Goal: Task Accomplishment & Management: Manage account settings

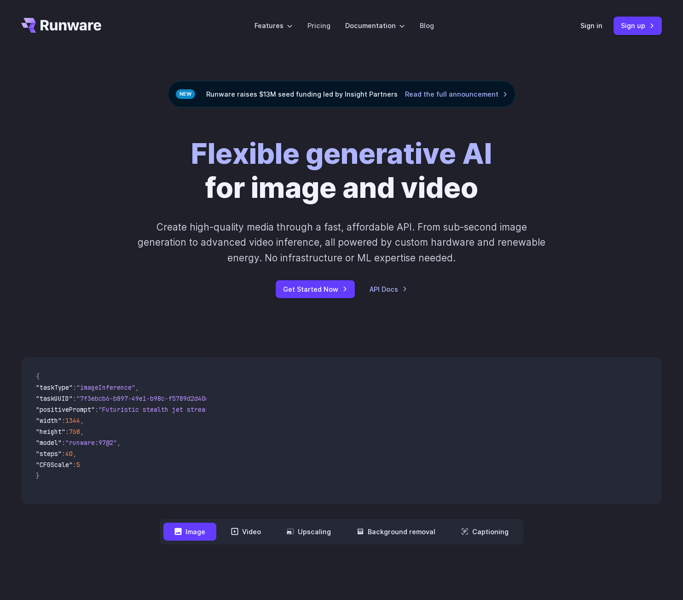
click at [578, 30] on header "Features Tasks Image generation Video generation Sonic Inference Engine™ Models…" at bounding box center [341, 26] width 663 height 52
click at [592, 29] on link "Sign in" at bounding box center [591, 25] width 22 height 11
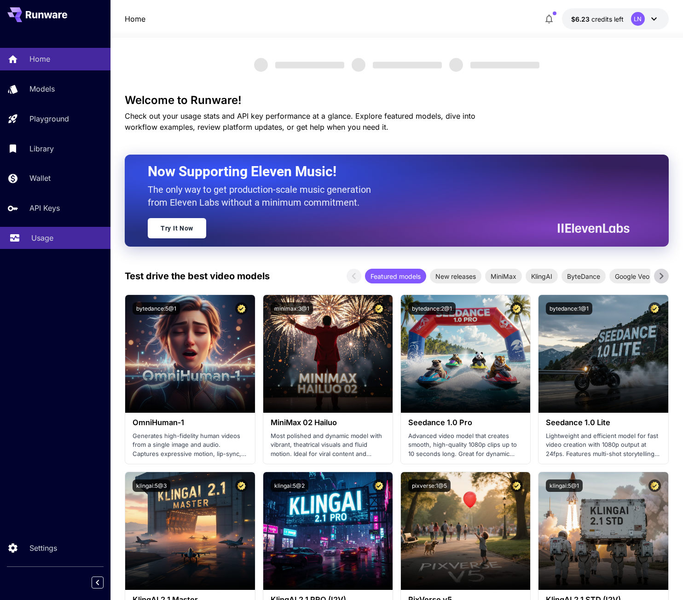
click at [33, 232] on p "Usage" at bounding box center [42, 237] width 22 height 11
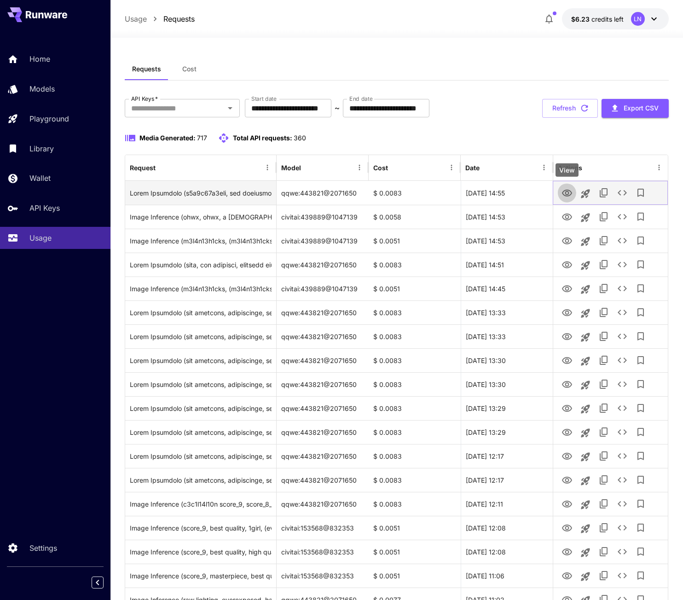
click at [571, 193] on icon "View" at bounding box center [567, 193] width 10 height 7
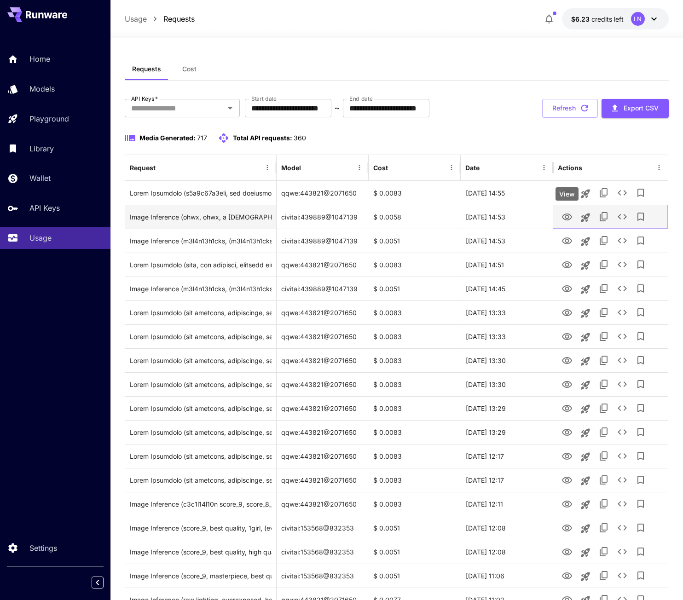
click at [571, 218] on icon "View" at bounding box center [566, 217] width 11 height 11
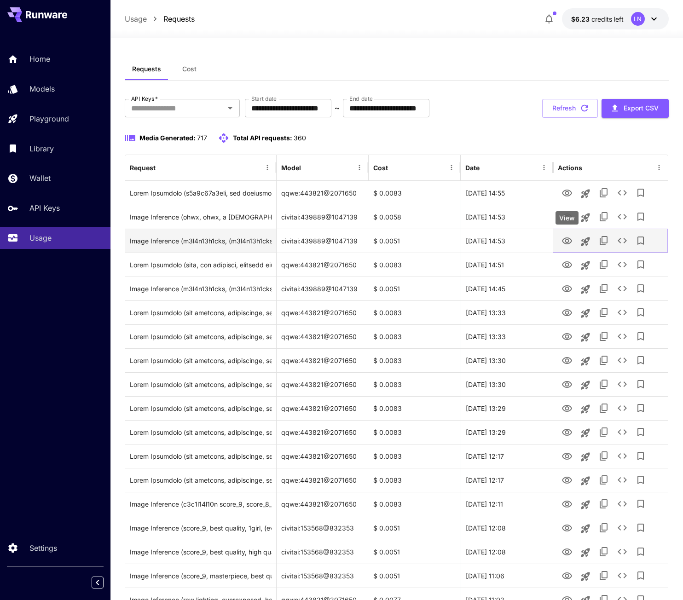
click at [563, 240] on icon "View" at bounding box center [567, 240] width 10 height 7
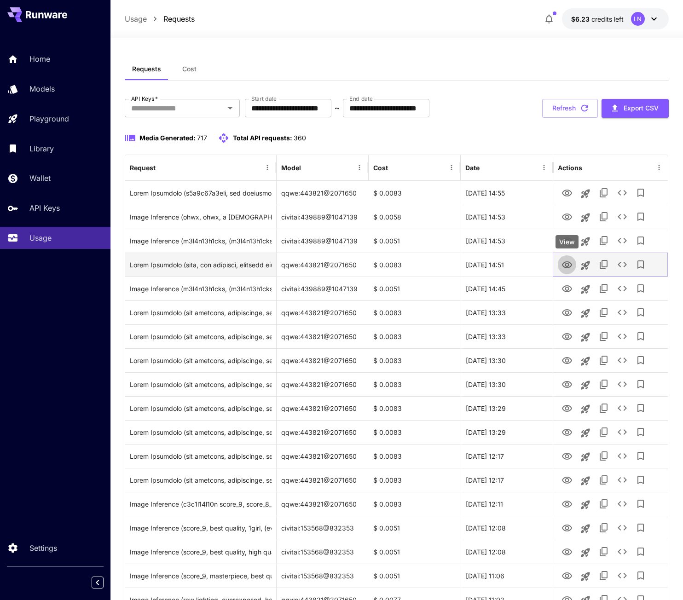
click at [561, 262] on icon "View" at bounding box center [566, 265] width 11 height 11
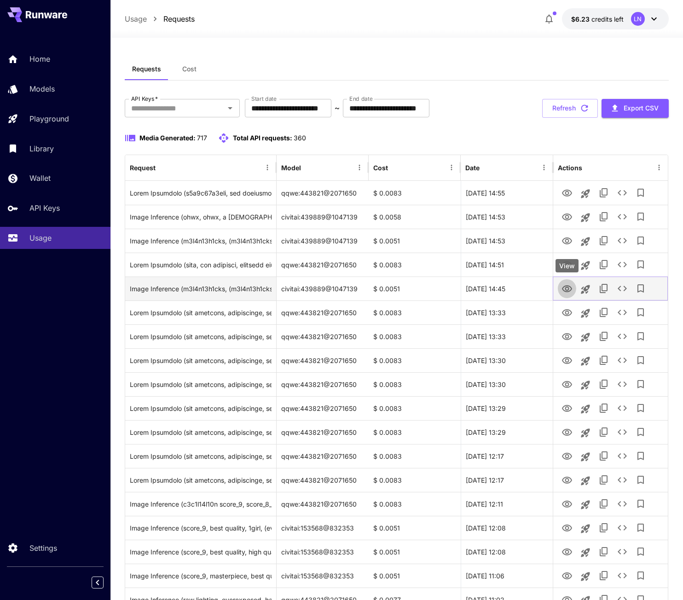
click at [570, 289] on icon "View" at bounding box center [566, 288] width 11 height 11
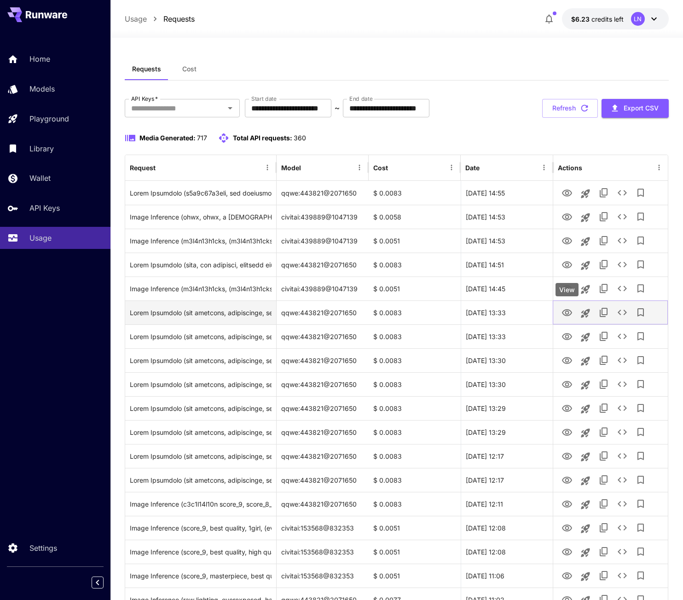
click at [563, 308] on icon "View" at bounding box center [566, 312] width 11 height 11
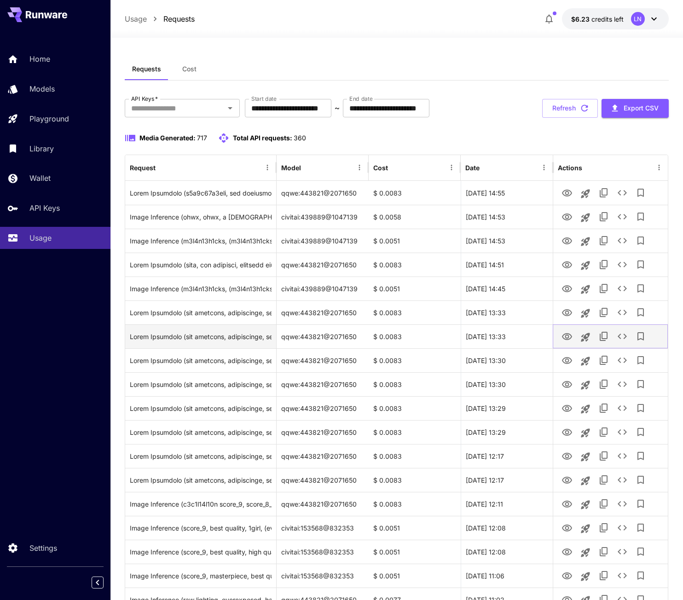
click at [565, 338] on icon "View" at bounding box center [566, 336] width 11 height 11
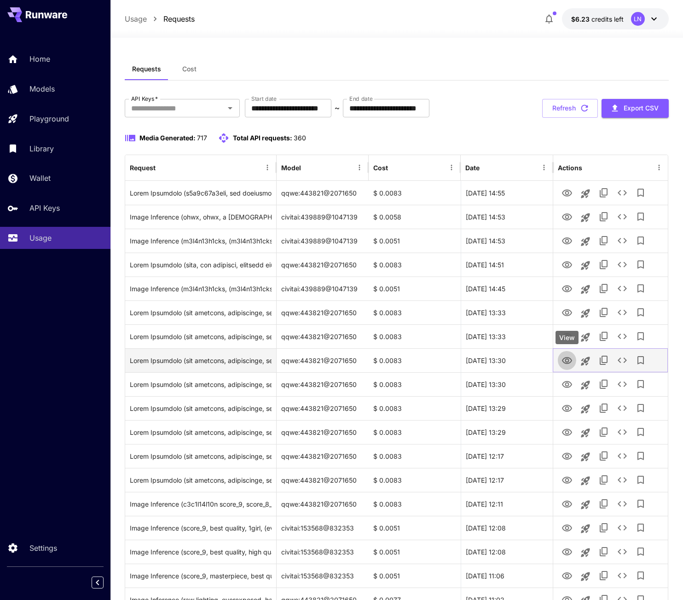
click at [567, 364] on icon "View" at bounding box center [566, 360] width 11 height 11
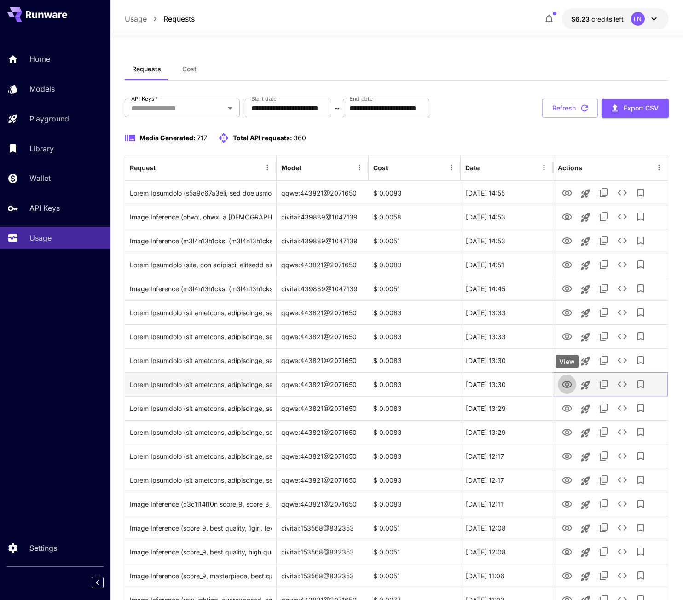
click at [565, 382] on icon "View" at bounding box center [566, 384] width 11 height 11
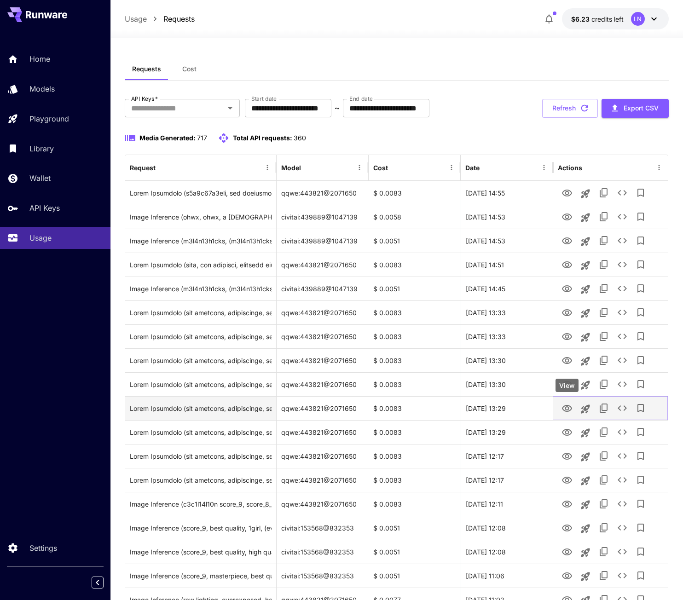
click at [566, 408] on icon "View" at bounding box center [566, 408] width 11 height 11
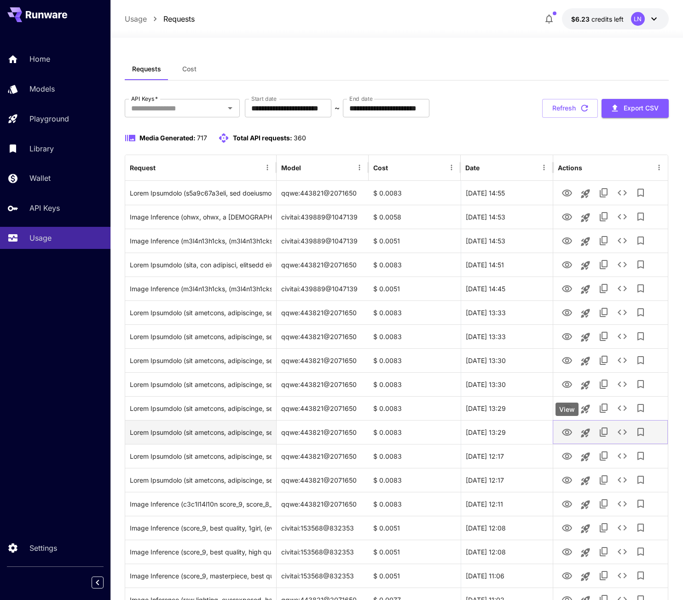
click at [570, 434] on icon "View" at bounding box center [567, 432] width 10 height 7
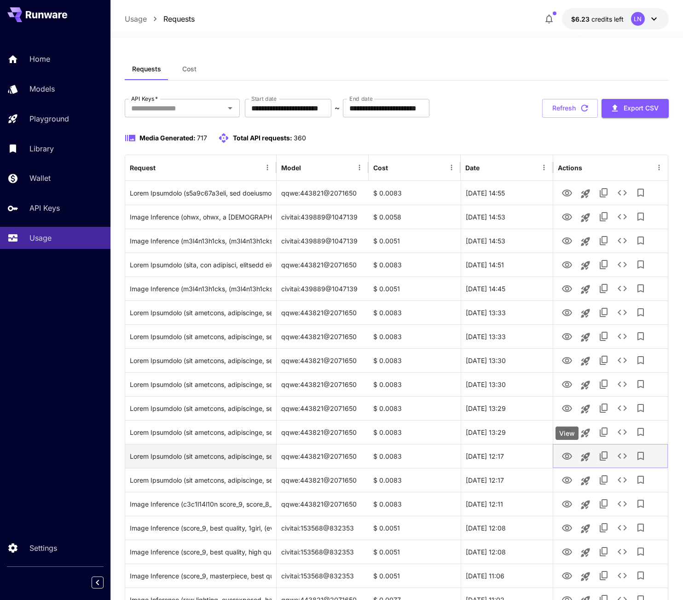
click at [568, 453] on icon "View" at bounding box center [566, 456] width 11 height 11
